Goal: Task Accomplishment & Management: Manage account settings

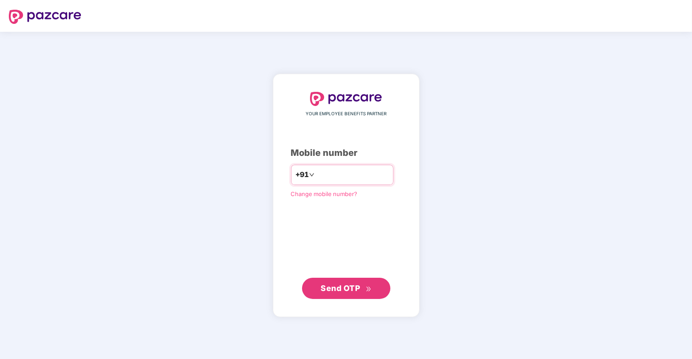
click at [321, 184] on div "+91" at bounding box center [342, 175] width 102 height 20
click at [325, 178] on input "number" at bounding box center [352, 175] width 72 height 14
type input "**********"
click at [345, 295] on button "Send OTP" at bounding box center [346, 287] width 88 height 21
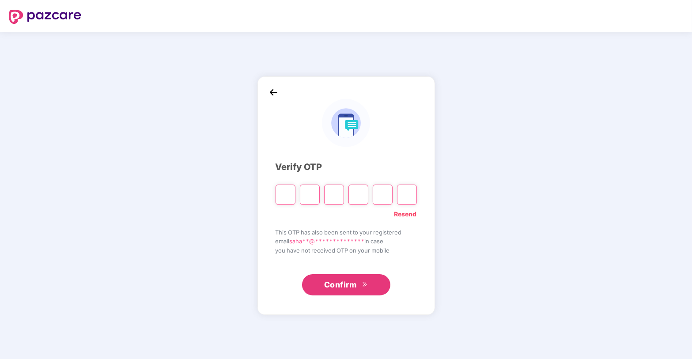
type input "*"
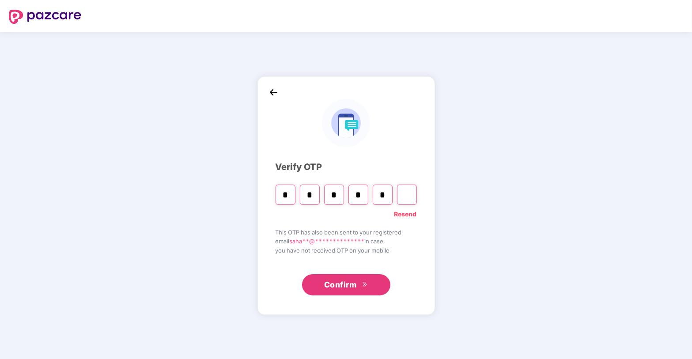
type input "*"
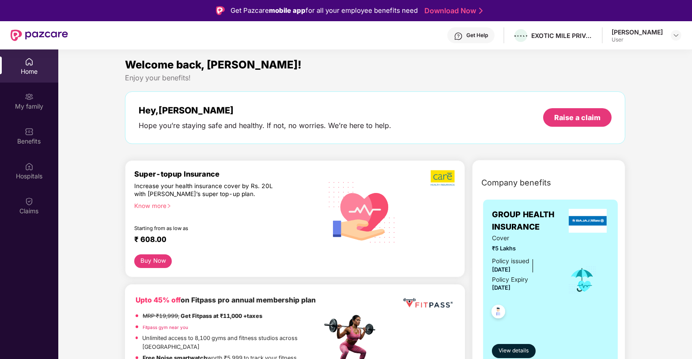
click at [657, 41] on div "User" at bounding box center [637, 39] width 51 height 7
click at [651, 37] on div "User" at bounding box center [637, 39] width 51 height 7
click at [670, 34] on div "Sahana User" at bounding box center [647, 35] width 70 height 15
click at [676, 34] on img at bounding box center [676, 35] width 7 height 7
click at [27, 80] on div "Home" at bounding box center [29, 65] width 58 height 33
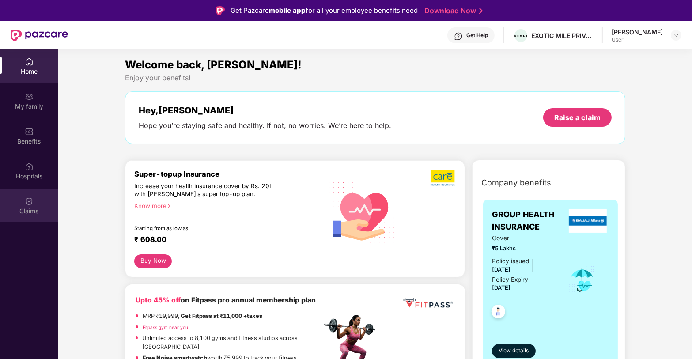
click at [28, 210] on div "Claims" at bounding box center [29, 211] width 58 height 9
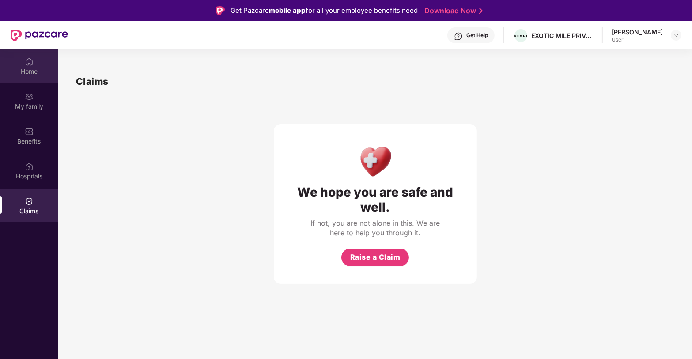
click at [23, 61] on div "Home" at bounding box center [29, 65] width 58 height 33
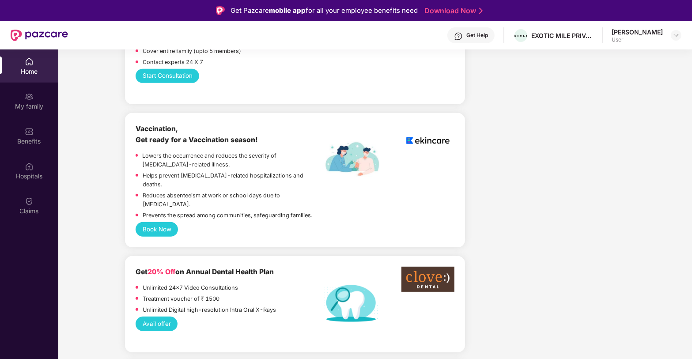
scroll to position [546, 0]
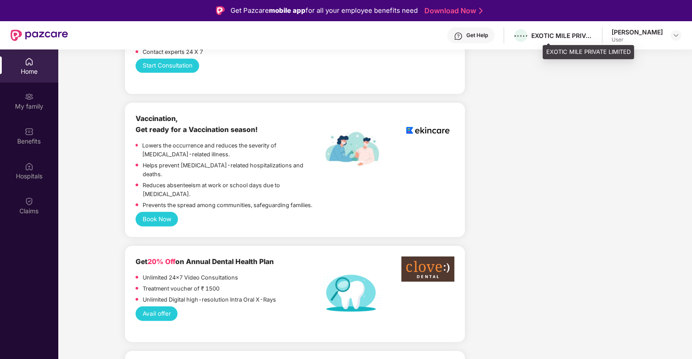
click at [578, 39] on div "EXOTIC MILE PRIVATE LIMITED" at bounding box center [562, 35] width 62 height 8
click at [495, 40] on div "Get Help" at bounding box center [470, 35] width 47 height 16
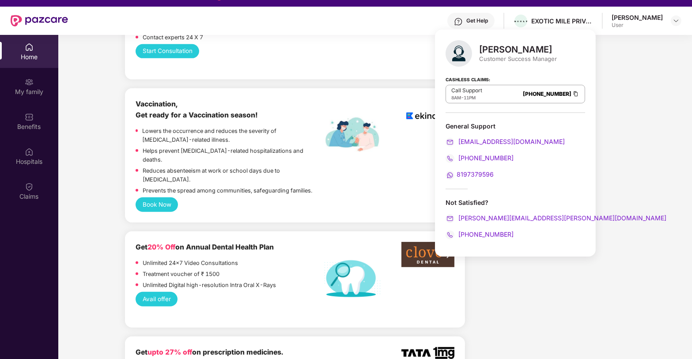
scroll to position [17, 0]
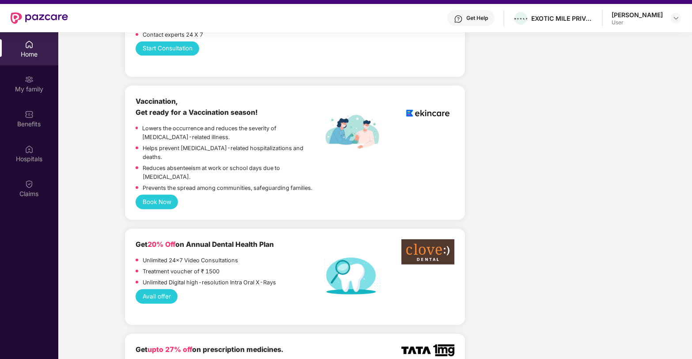
click at [656, 21] on div "User" at bounding box center [637, 22] width 51 height 7
click at [670, 17] on div "Sahana User" at bounding box center [647, 18] width 70 height 15
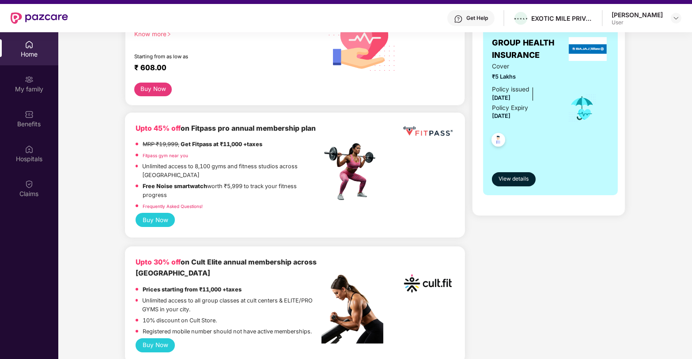
scroll to position [23, 0]
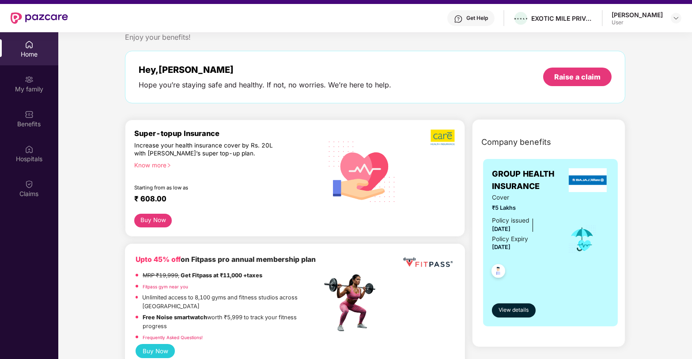
click at [640, 17] on div "Get Help EXOTIC MILE PRIVATE LIMITED Sahana User" at bounding box center [374, 18] width 613 height 28
click at [679, 16] on img at bounding box center [676, 18] width 7 height 7
click at [623, 64] on div "Sahana" at bounding box center [627, 63] width 51 height 8
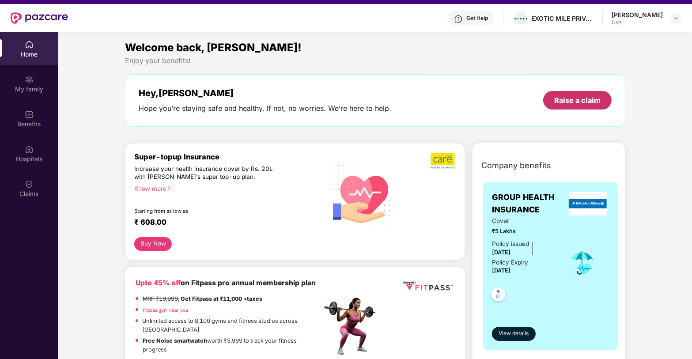
click at [556, 93] on div "Raise a claim" at bounding box center [577, 100] width 68 height 19
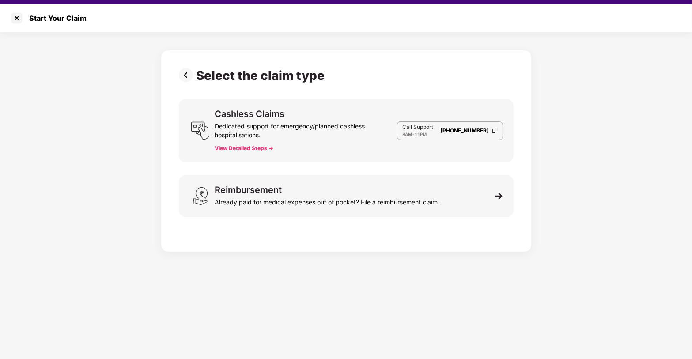
click at [250, 148] on button "View Detailed Steps ->" at bounding box center [244, 148] width 59 height 7
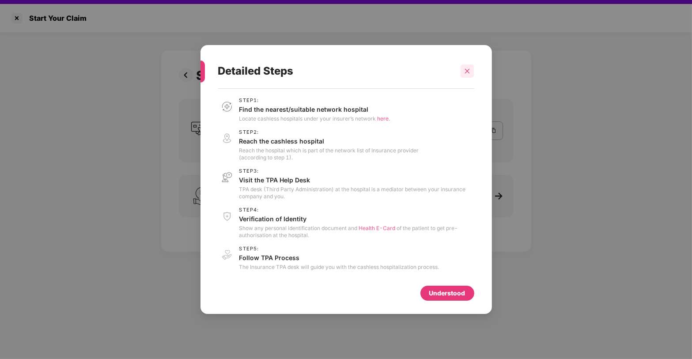
click at [464, 71] on icon "close" at bounding box center [467, 71] width 6 height 6
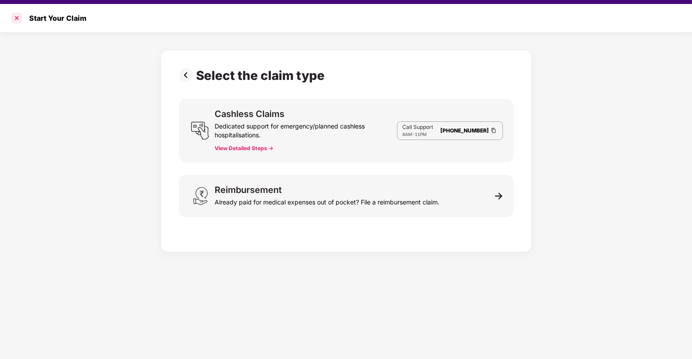
click at [20, 23] on div at bounding box center [17, 18] width 14 height 14
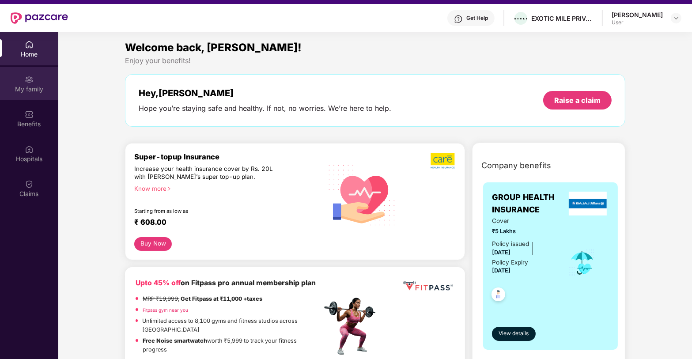
click at [45, 83] on div "My family" at bounding box center [29, 83] width 58 height 33
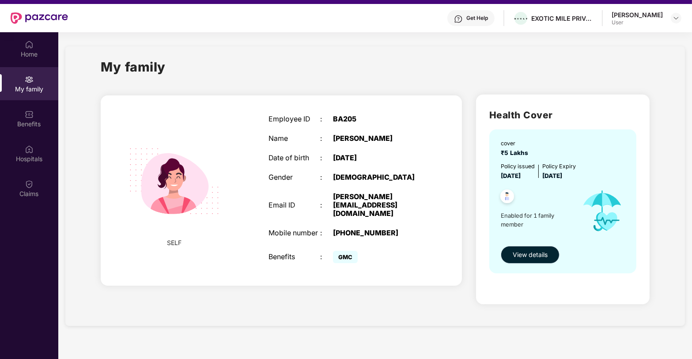
click at [521, 256] on span "View details" at bounding box center [530, 255] width 35 height 10
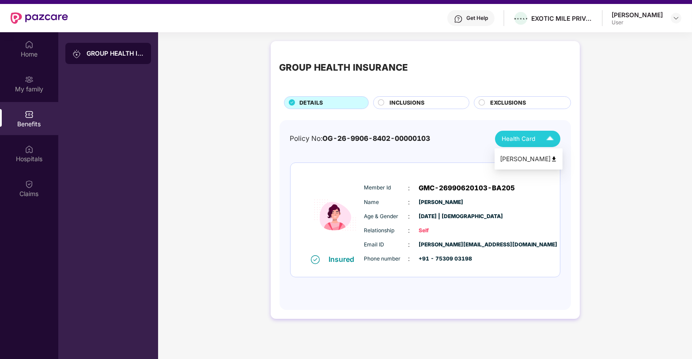
click at [517, 145] on div "Health Card" at bounding box center [530, 138] width 56 height 15
click at [528, 154] on div "Sahana" at bounding box center [528, 159] width 57 height 10
click at [428, 101] on div "INCLUSIONS" at bounding box center [424, 103] width 79 height 10
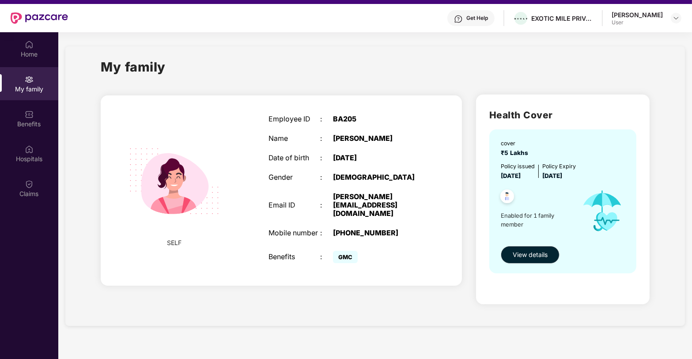
click at [511, 154] on span "₹5 Lakhs" at bounding box center [516, 152] width 31 height 7
click at [467, 84] on div "My family" at bounding box center [375, 72] width 549 height 30
click at [531, 179] on div "Policy issued 27 Aug 2025" at bounding box center [518, 171] width 34 height 19
click at [528, 261] on button "View details" at bounding box center [530, 255] width 59 height 18
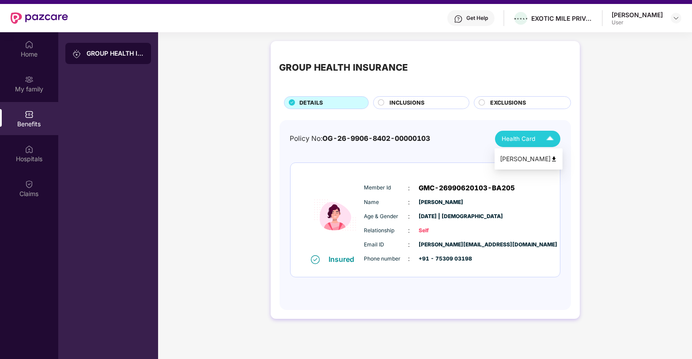
click at [538, 140] on div "Health Card" at bounding box center [530, 138] width 56 height 15
click at [519, 163] on div "Sahana" at bounding box center [528, 159] width 57 height 10
click at [427, 227] on span "Self" at bounding box center [441, 231] width 44 height 8
